Goal: Find specific page/section: Find specific page/section

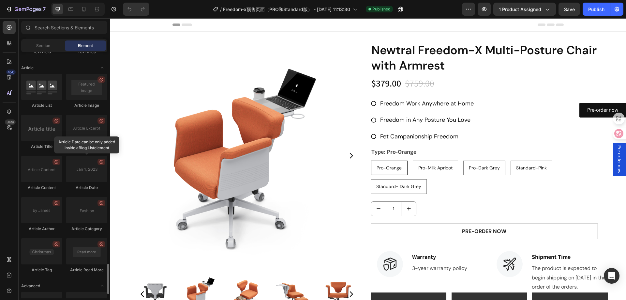
scroll to position [1729, 0]
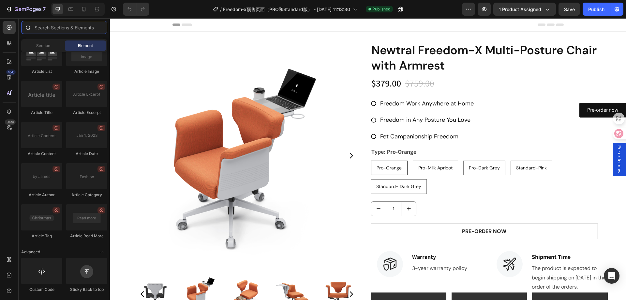
click at [47, 25] on input "text" at bounding box center [64, 27] width 86 height 13
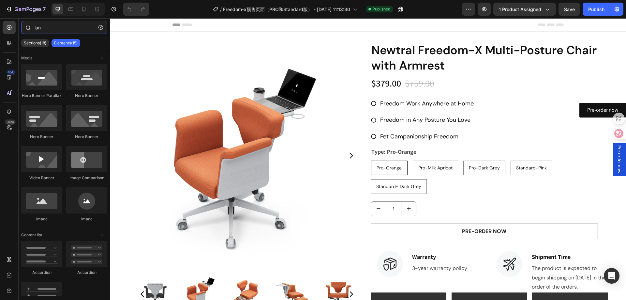
type input "栏"
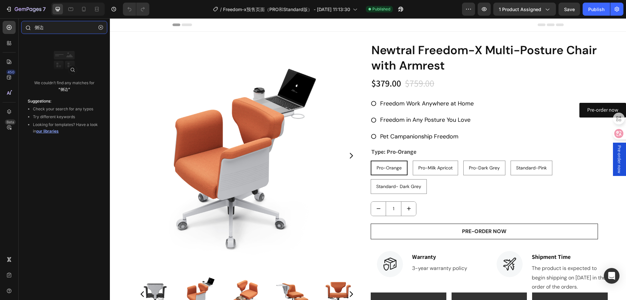
type input "侧"
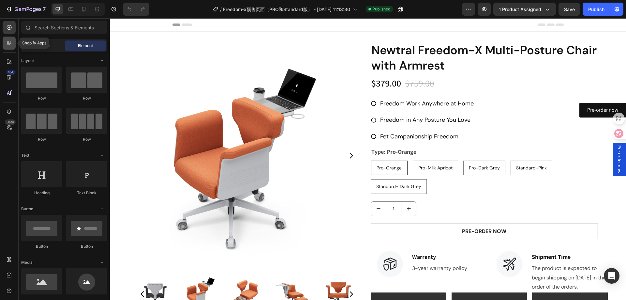
click at [12, 46] on icon at bounding box center [9, 43] width 7 height 7
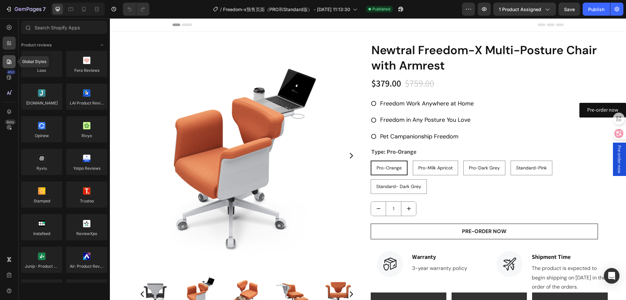
click at [12, 59] on div at bounding box center [9, 61] width 13 height 13
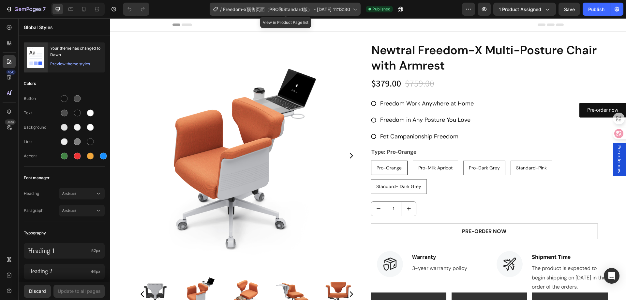
click at [302, 5] on div "/ Freedom-x预售页面（PRO和Standard版） - Apr 29, 11:13:30" at bounding box center [285, 9] width 151 height 13
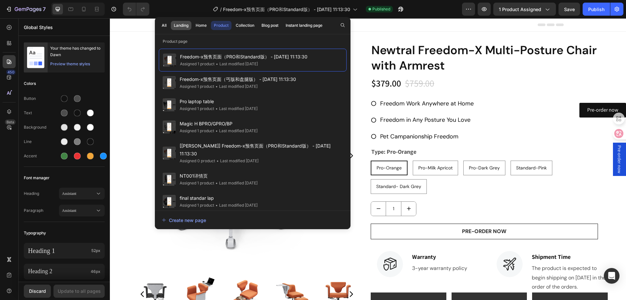
click at [178, 26] on div "Landing" at bounding box center [181, 25] width 15 height 6
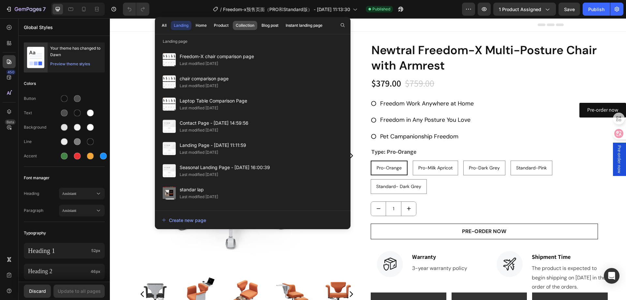
click at [242, 25] on div "Collection" at bounding box center [245, 25] width 19 height 6
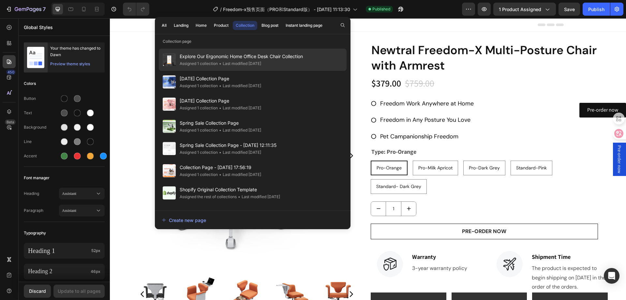
click at [258, 61] on div "• Last modified 13 days ago" at bounding box center [239, 63] width 43 height 7
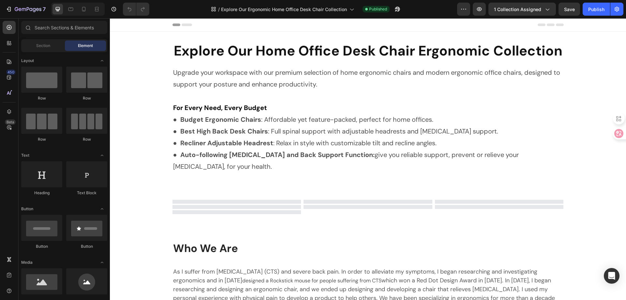
click at [181, 9] on div "/ Explore Our Ergonomic Home Office Desk Chair Collection Published" at bounding box center [305, 9] width 302 height 13
click at [97, 8] on icon at bounding box center [98, 9] width 2 height 2
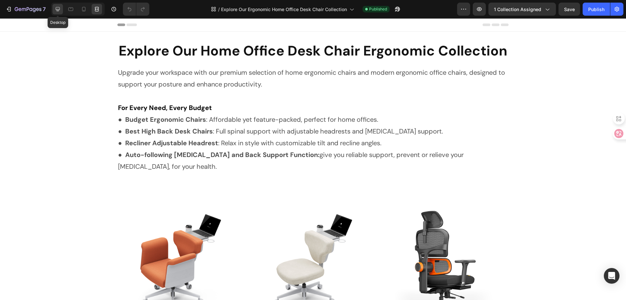
click at [55, 7] on icon at bounding box center [57, 9] width 7 height 7
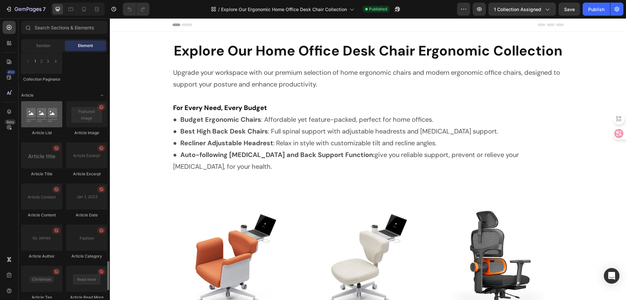
scroll to position [1827, 0]
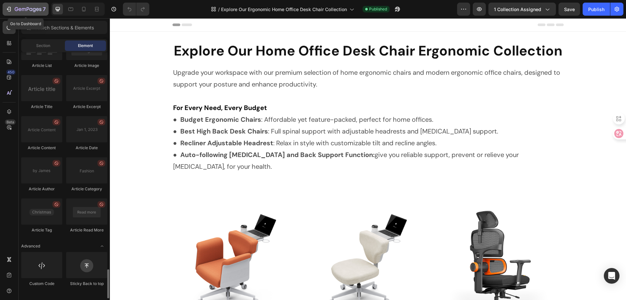
click at [10, 10] on icon "button" at bounding box center [9, 9] width 3 height 5
